Goal: Task Accomplishment & Management: Use online tool/utility

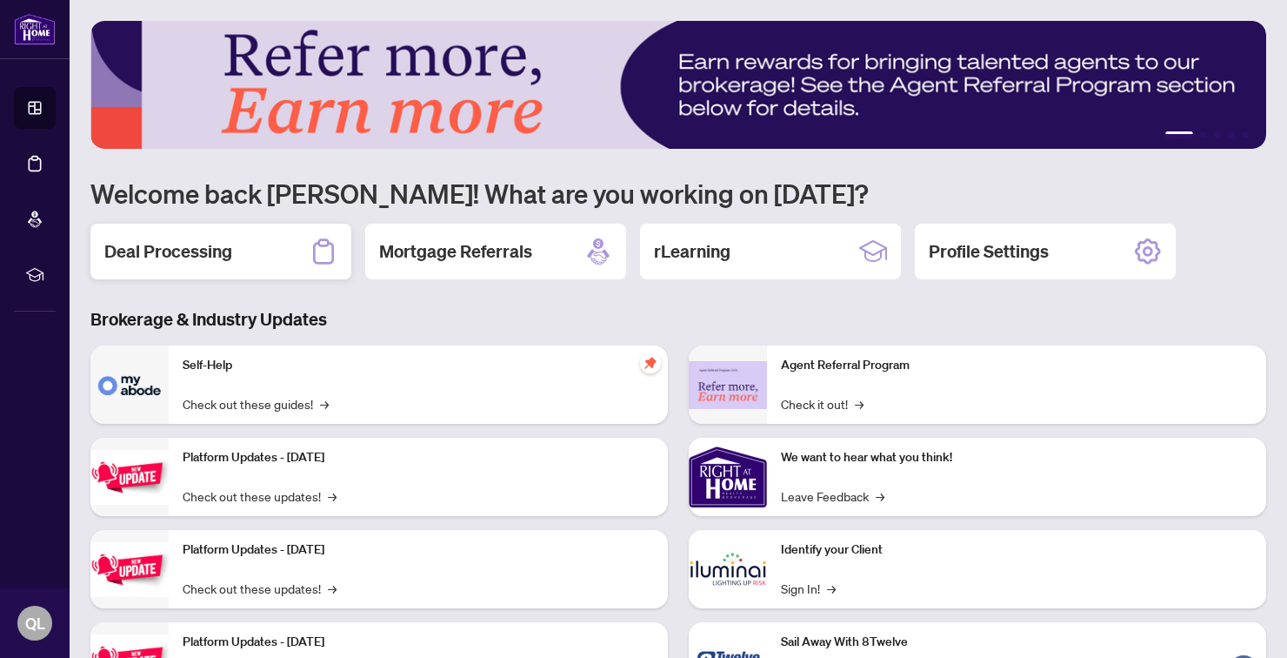
click at [131, 241] on h2 "Deal Processing" at bounding box center [168, 251] width 128 height 24
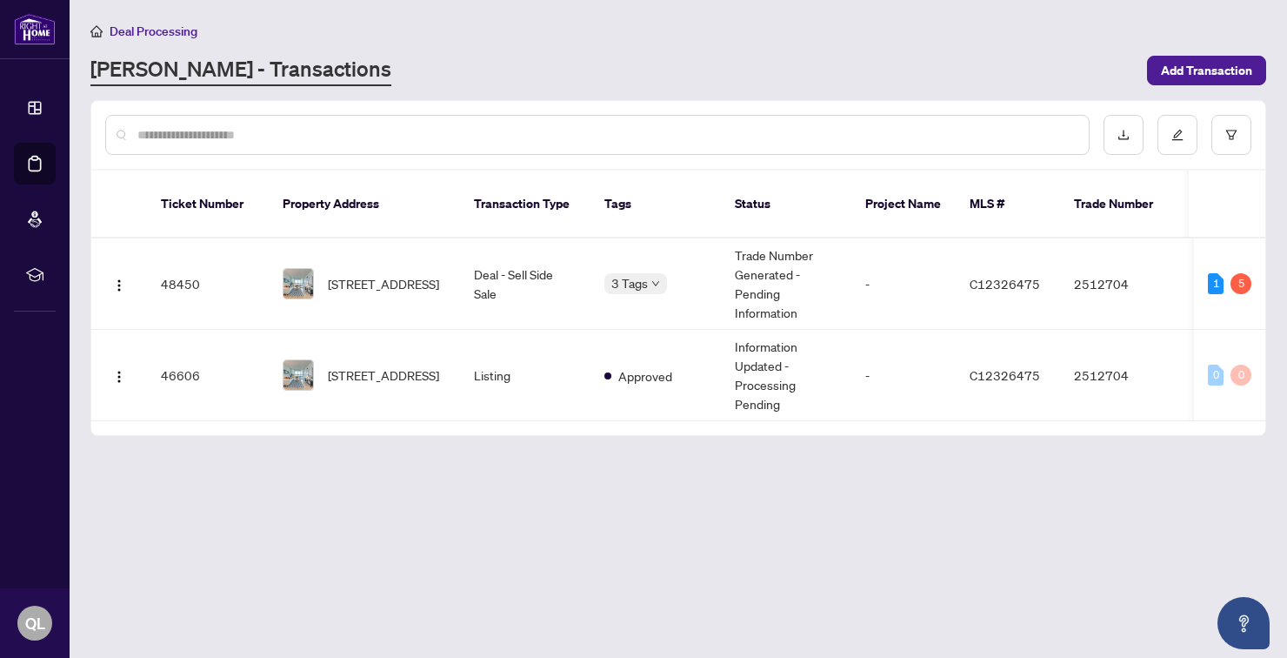
click at [1245, 273] on div "5" at bounding box center [1241, 283] width 21 height 21
click at [1085, 270] on td "2512704" at bounding box center [1121, 283] width 122 height 91
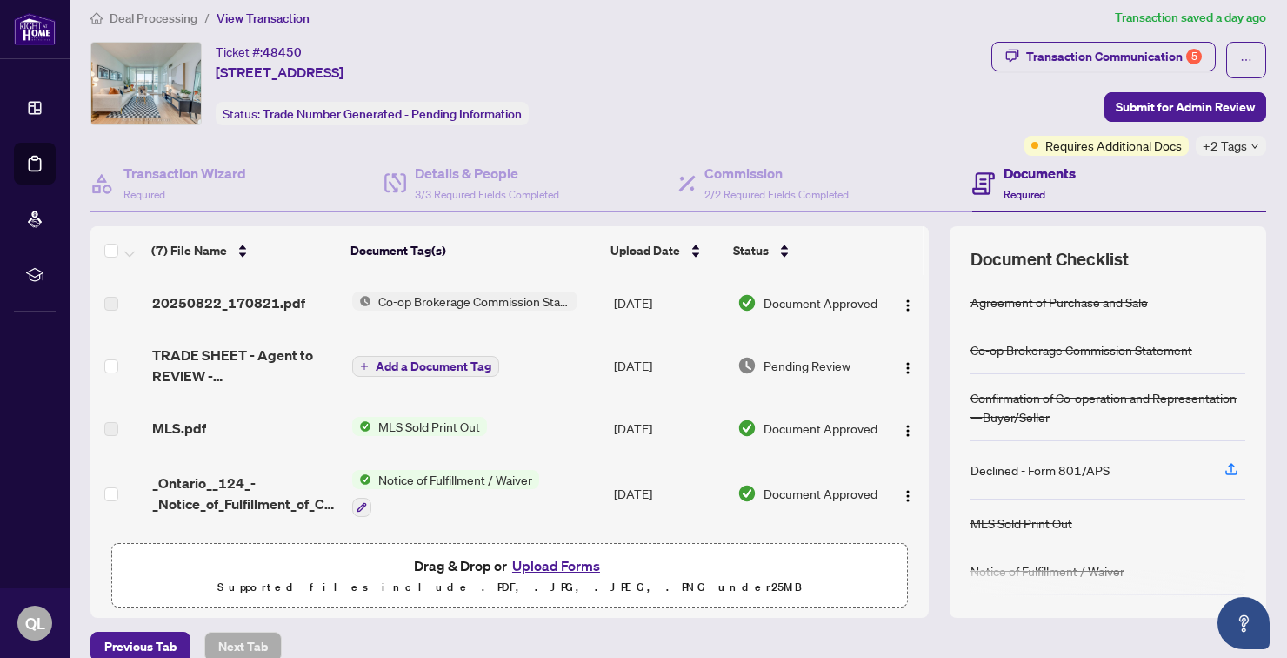
click at [207, 362] on span "TRADE SHEET - Agent to REVIEW - 18 Spring Garden Ave 3011.pdf" at bounding box center [245, 365] width 186 height 42
